Goal: Transaction & Acquisition: Purchase product/service

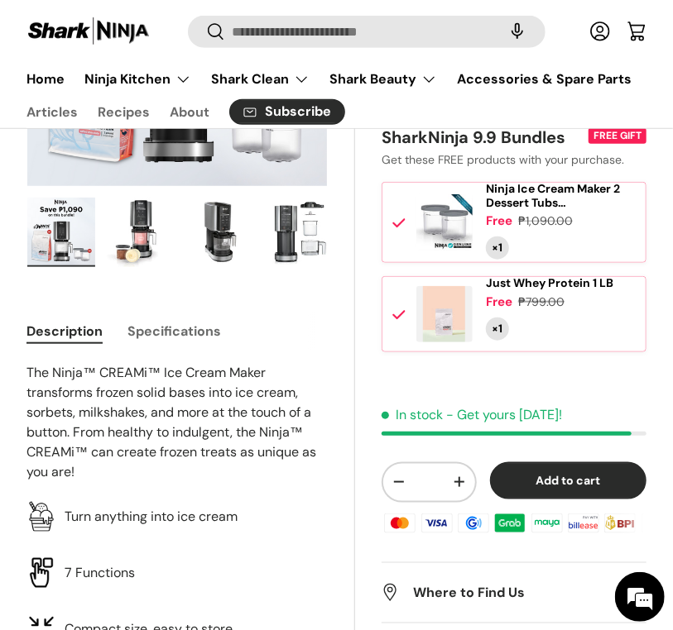
scroll to position [325, 0]
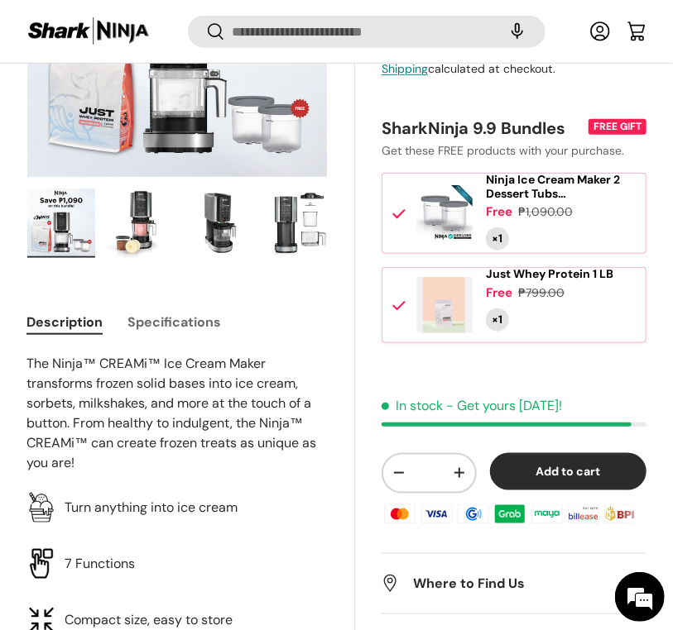
click at [549, 491] on button "Add to cart" at bounding box center [568, 471] width 156 height 37
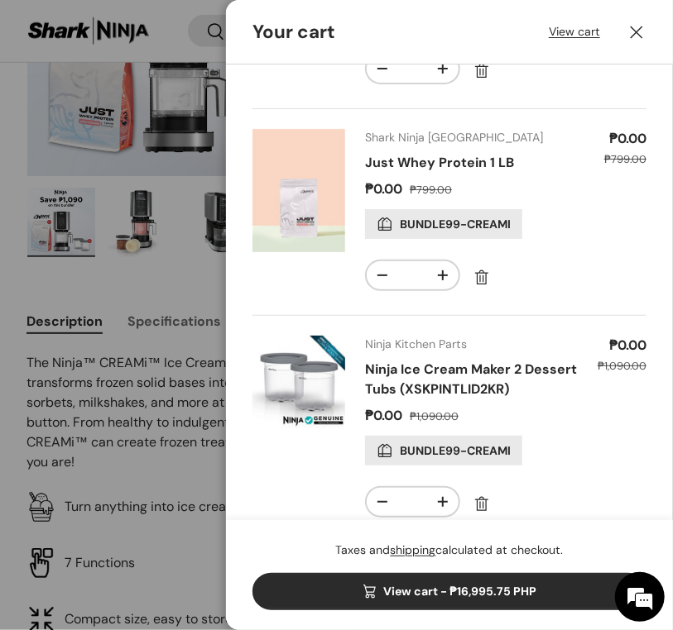
scroll to position [0, 0]
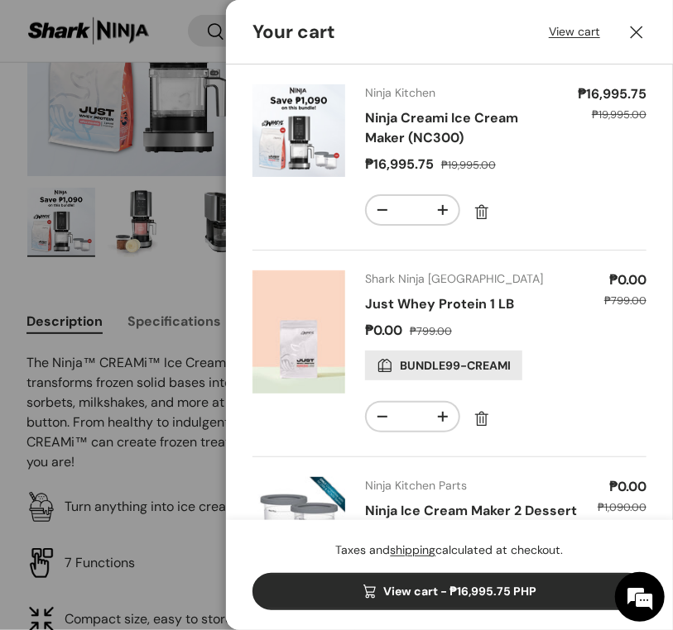
click at [573, 48] on header "Your cart View cart Close" at bounding box center [449, 32] width 447 height 65
click at [572, 26] on link "View cart" at bounding box center [574, 31] width 51 height 17
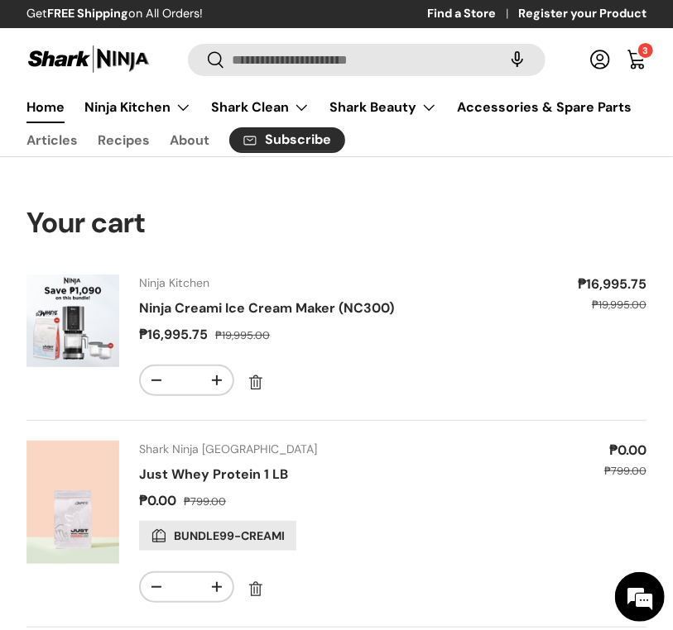
click at [28, 105] on link "Home" at bounding box center [45, 107] width 38 height 32
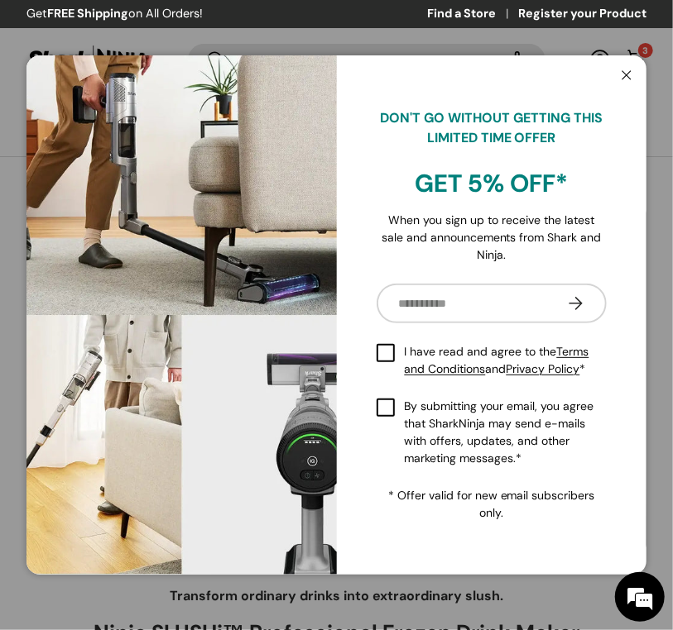
click at [621, 76] on button "Close" at bounding box center [626, 77] width 31 height 34
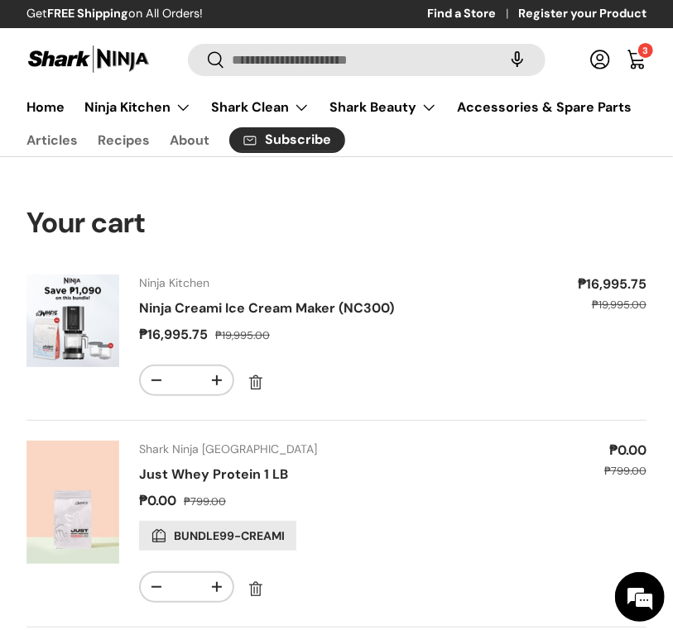
click at [230, 304] on link "Ninja Creami Ice Cream Maker (NC300)" at bounding box center [266, 308] width 255 height 17
